Goal: Information Seeking & Learning: Find specific fact

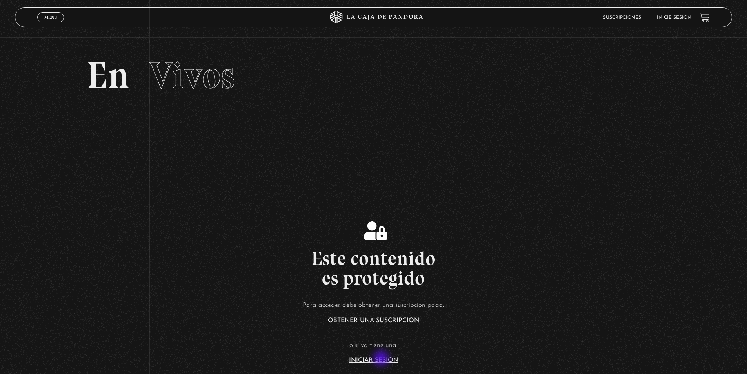
click at [382, 359] on link "Iniciar Sesión" at bounding box center [373, 360] width 49 height 6
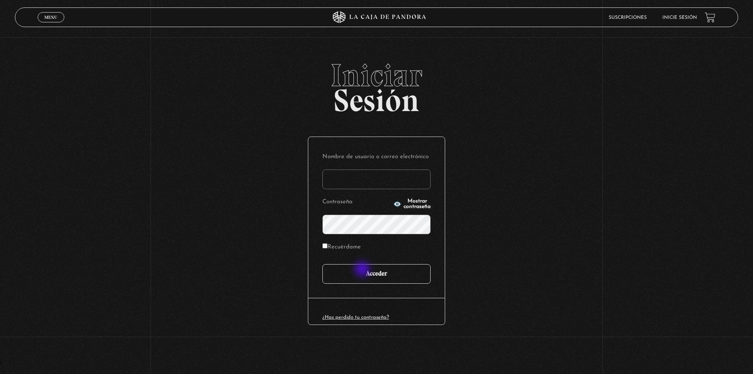
type input "motron"
click at [363, 270] on input "Acceder" at bounding box center [376, 274] width 108 height 20
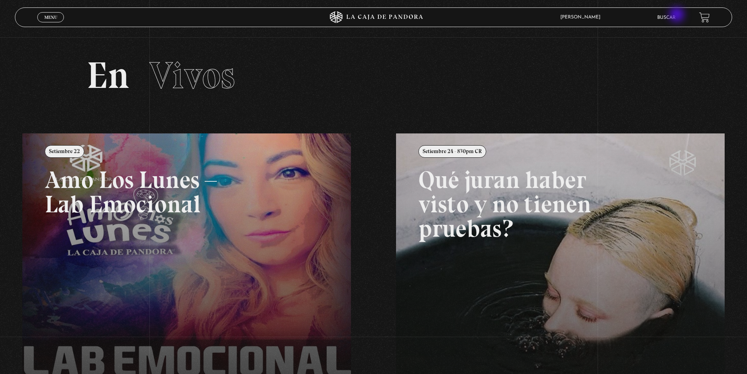
click at [673, 15] on link "Buscar" at bounding box center [666, 17] width 18 height 5
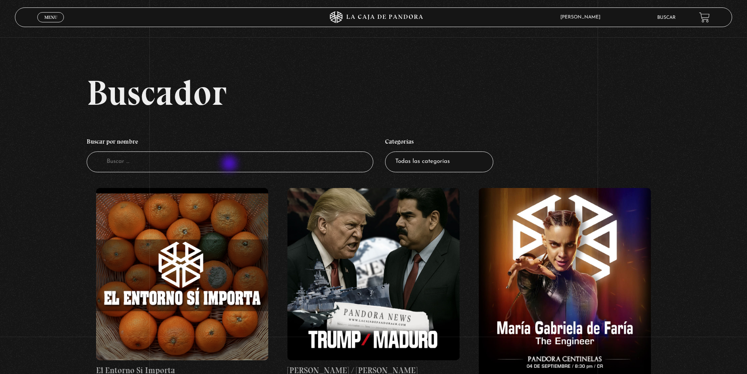
click at [230, 164] on input "Buscador" at bounding box center [230, 161] width 287 height 21
type input "elecciones"
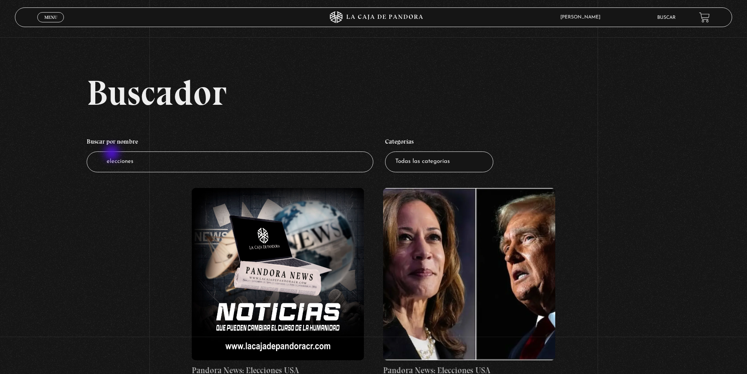
drag, startPoint x: 158, startPoint y: 160, endPoint x: 102, endPoint y: 152, distance: 56.9
click at [102, 152] on input "elecciones" at bounding box center [230, 161] width 287 height 21
type input "2022"
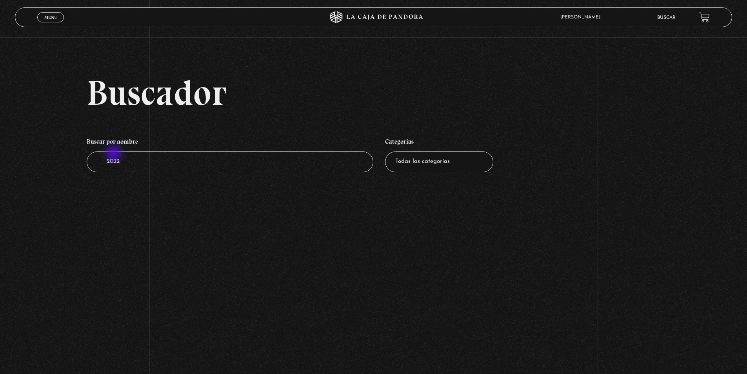
click at [114, 154] on input "2022" at bounding box center [230, 161] width 287 height 21
type input "reina"
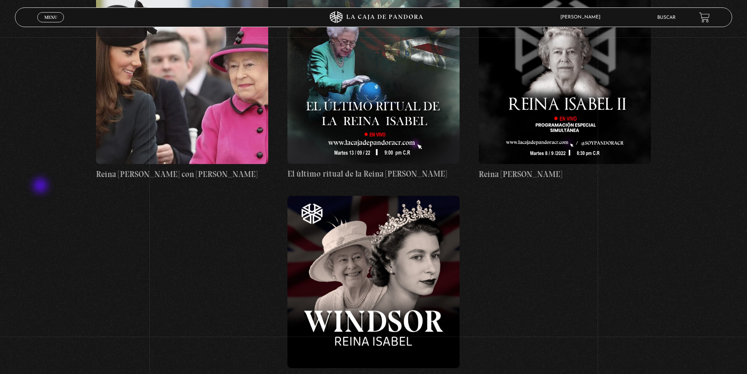
scroll to position [235, 0]
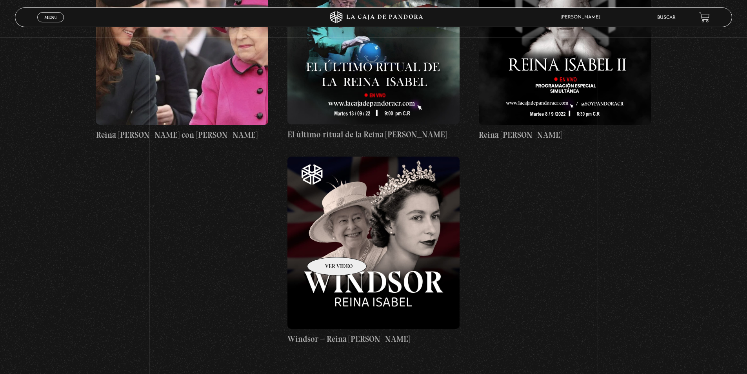
click at [326, 245] on figure at bounding box center [373, 242] width 172 height 172
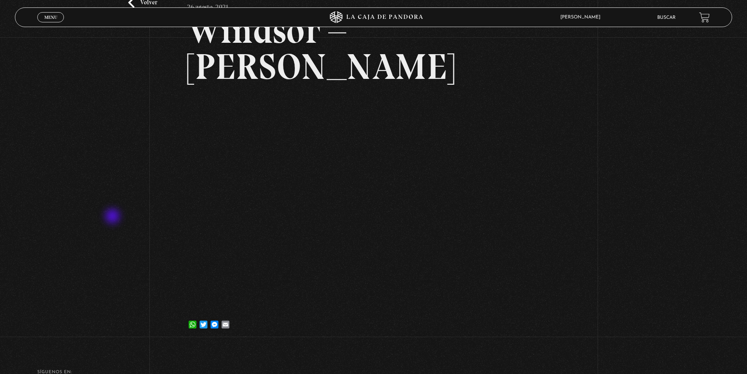
scroll to position [78, 0]
click at [141, 204] on div "Volver 26 agosto, 2021 [GEOGRAPHIC_DATA] – [PERSON_NAME] WhatsApp Twitter Messe…" at bounding box center [373, 150] width 747 height 383
click at [203, 312] on link "Twitter" at bounding box center [203, 320] width 11 height 16
